Goal: Information Seeking & Learning: Learn about a topic

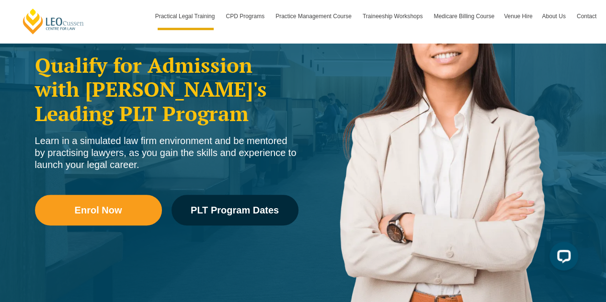
scroll to position [161, 0]
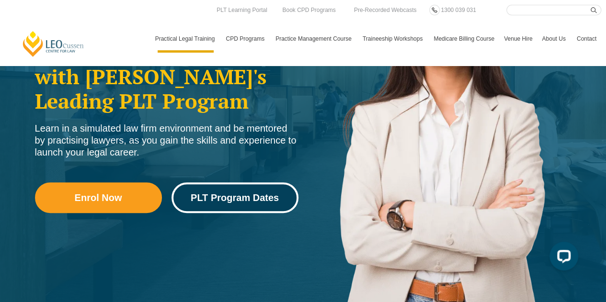
click at [243, 197] on span "PLT Program Dates" at bounding box center [235, 198] width 88 height 10
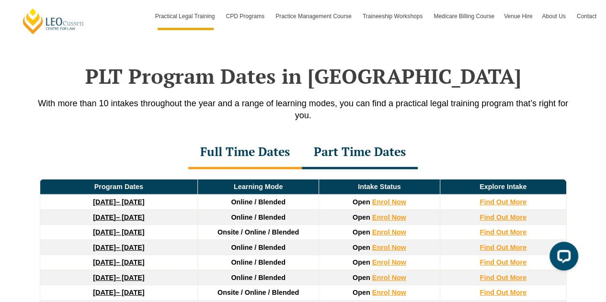
scroll to position [1236, 0]
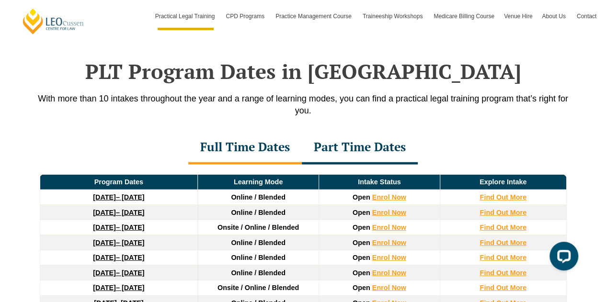
click at [343, 136] on div "Part Time Dates" at bounding box center [360, 148] width 116 height 34
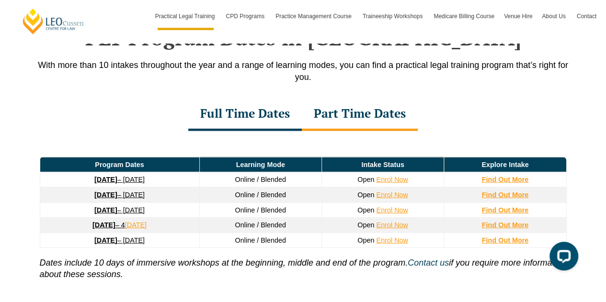
scroll to position [1277, 0]
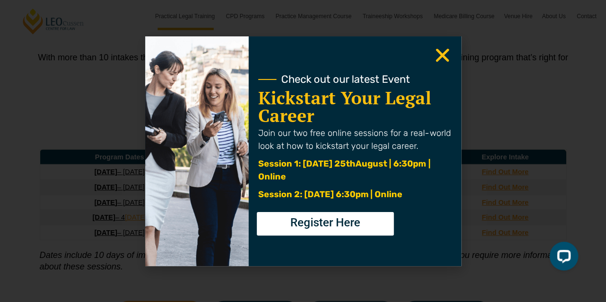
click at [443, 57] on use "Close" at bounding box center [441, 54] width 13 height 13
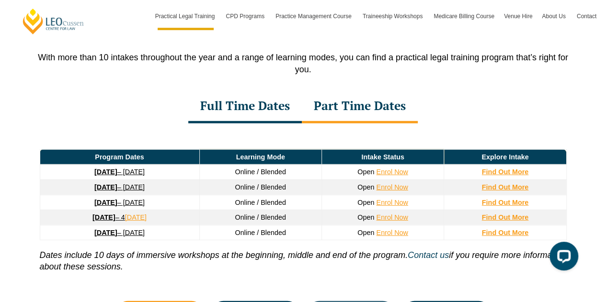
click at [113, 90] on div "Full Time Dates Part Time Dates" at bounding box center [303, 107] width 546 height 34
